Goal: Entertainment & Leisure: Consume media (video, audio)

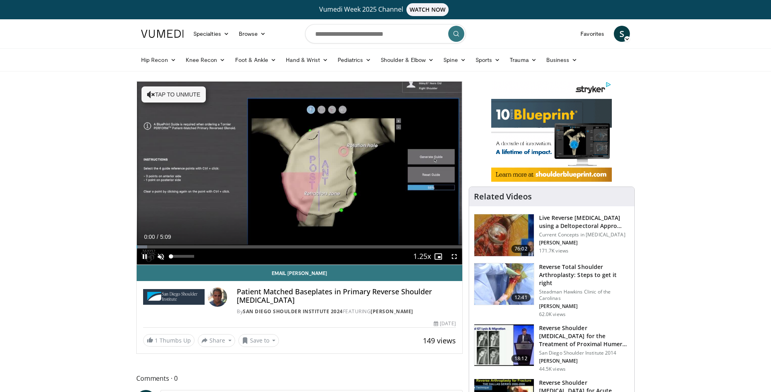
click at [162, 259] on span "Video Player" at bounding box center [161, 256] width 16 height 16
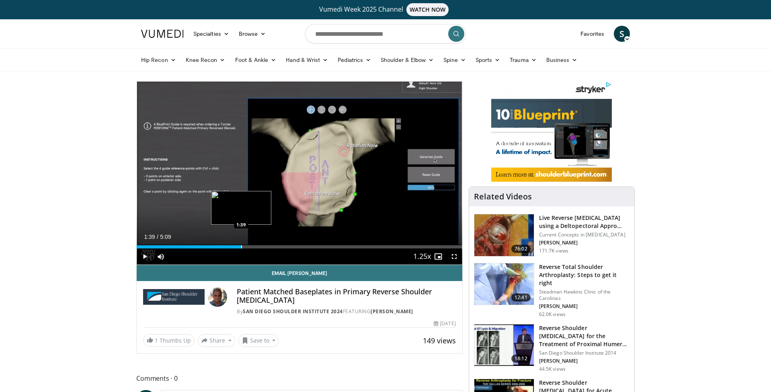
drag, startPoint x: 254, startPoint y: 247, endPoint x: 241, endPoint y: 247, distance: 12.5
click at [241, 247] on div "Progress Bar" at bounding box center [241, 246] width 1 height 3
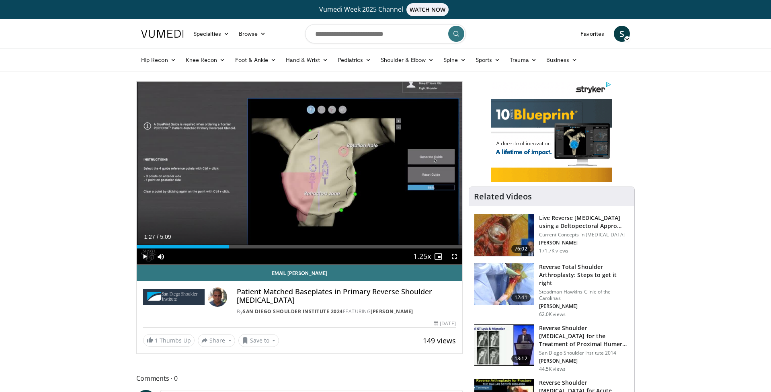
drag, startPoint x: 251, startPoint y: 248, endPoint x: 229, endPoint y: 247, distance: 22.5
click at [229, 247] on div "Progress Bar" at bounding box center [229, 246] width 1 height 3
click at [146, 255] on span "Video Player" at bounding box center [145, 256] width 16 height 16
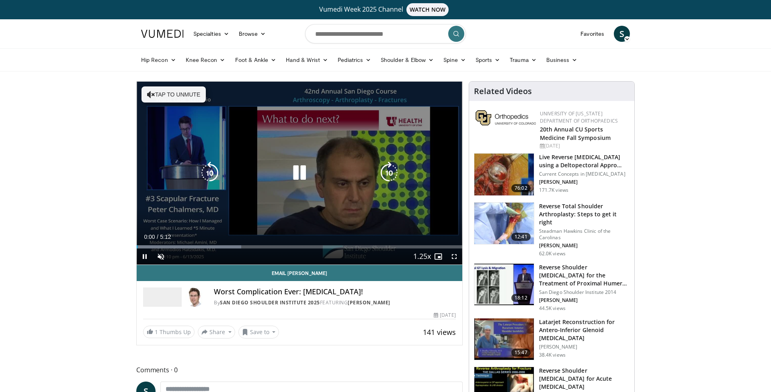
click at [162, 98] on button "Tap to unmute" at bounding box center [173, 94] width 64 height 16
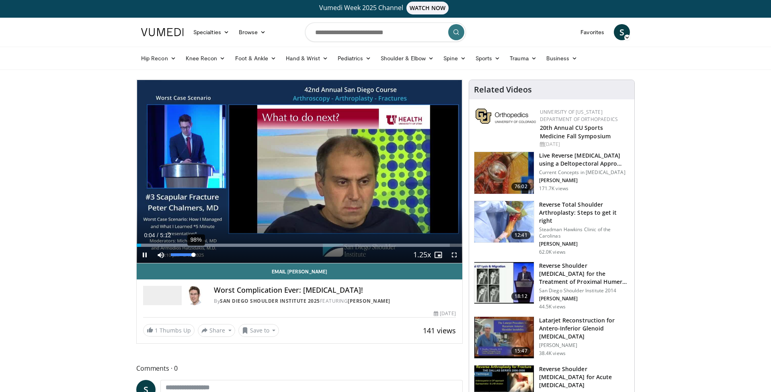
scroll to position [2, 0]
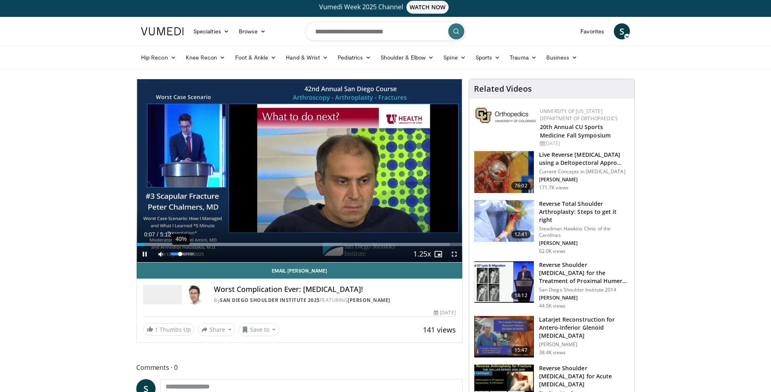
drag, startPoint x: 194, startPoint y: 260, endPoint x: 180, endPoint y: 259, distance: 14.1
click at [180, 259] on div "40%" at bounding box center [182, 254] width 28 height 16
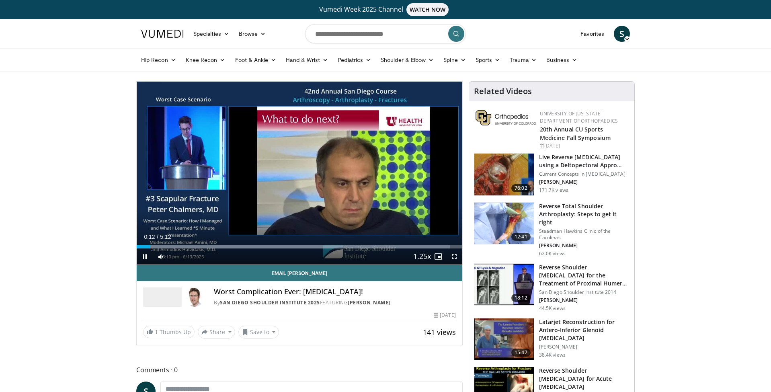
click at [145, 253] on span "Video Player" at bounding box center [145, 256] width 16 height 16
click at [145, 256] on span "Video Player" at bounding box center [145, 256] width 16 height 16
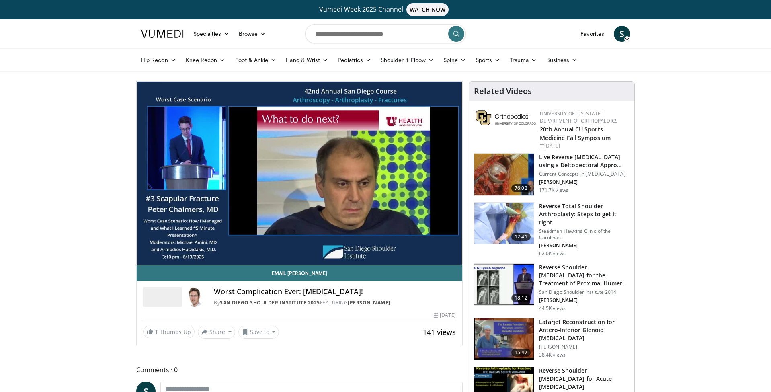
scroll to position [5, 0]
